Goal: Information Seeking & Learning: Learn about a topic

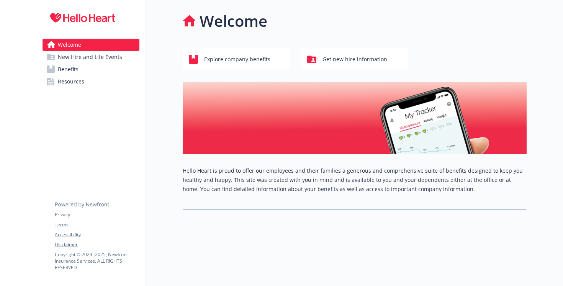
click at [71, 69] on span "Benefits" at bounding box center [68, 69] width 21 height 12
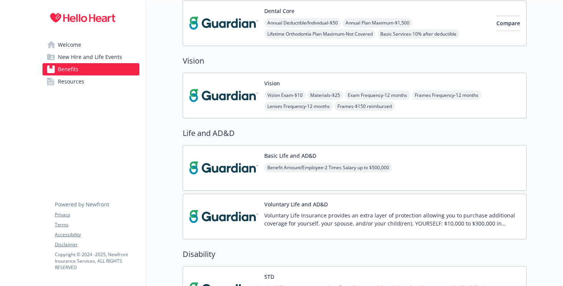
scroll to position [338, 0]
